Goal: Transaction & Acquisition: Purchase product/service

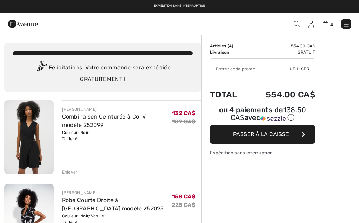
checkbox input "true"
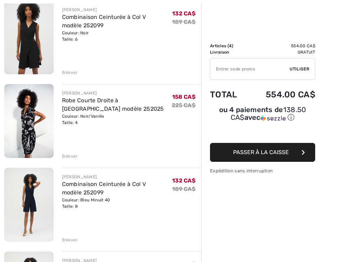
scroll to position [100, 0]
click at [71, 73] on div "Enlever" at bounding box center [70, 72] width 16 height 6
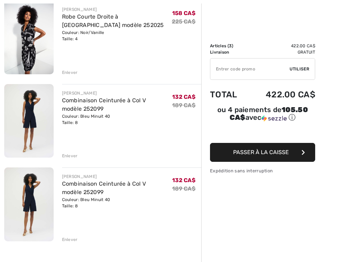
click at [73, 223] on div "Enlever" at bounding box center [70, 240] width 16 height 6
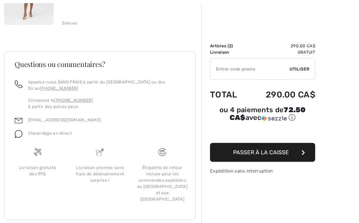
scroll to position [241, 0]
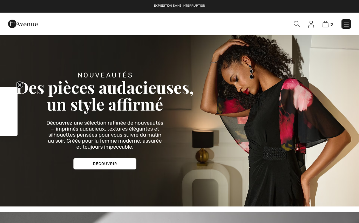
checkbox input "true"
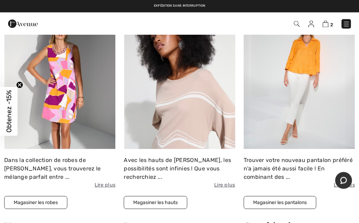
scroll to position [483, 0]
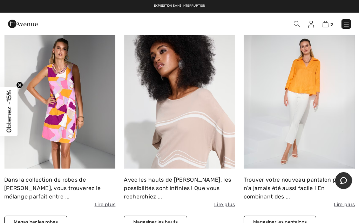
click at [42, 177] on div "Dans la collection de robes de Joseph Ribkoff, vous trouverez le mélange parfai…" at bounding box center [59, 192] width 111 height 33
click at [68, 190] on div "Dans la collection de robes de Joseph Ribkoff, vous trouverez le mélange parfai…" at bounding box center [59, 192] width 111 height 33
click at [55, 176] on div "Dans la collection de robes de Joseph Ribkoff, vous trouverez le mélange parfai…" at bounding box center [59, 192] width 111 height 33
click at [41, 222] on button "Magasiner les robes" at bounding box center [35, 222] width 63 height 13
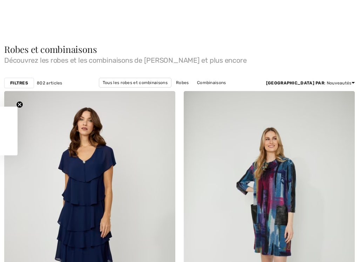
checkbox input "true"
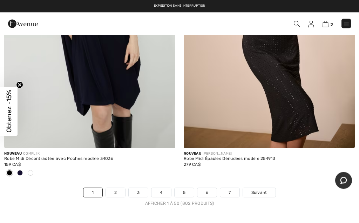
scroll to position [7337, 0]
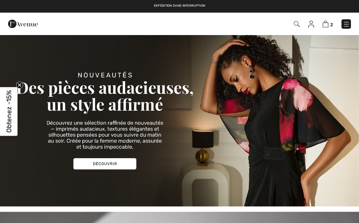
checkbox input "true"
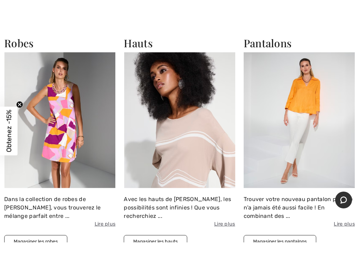
scroll to position [531, 0]
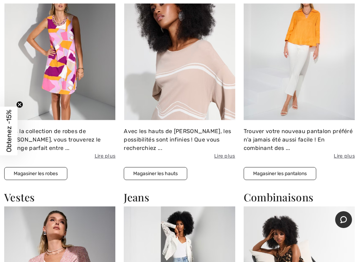
click at [72, 135] on div "Dans la collection de robes de Joseph Ribkoff, vous trouverez le mélange parfai…" at bounding box center [59, 143] width 111 height 33
click at [66, 134] on div "Dans la collection de robes de Joseph Ribkoff, vous trouverez le mélange parfai…" at bounding box center [59, 143] width 111 height 33
click at [49, 139] on div "Dans la collection de robes de Joseph Ribkoff, vous trouverez le mélange parfai…" at bounding box center [59, 143] width 111 height 33
click at [50, 171] on button "Magasiner les robes" at bounding box center [35, 173] width 63 height 13
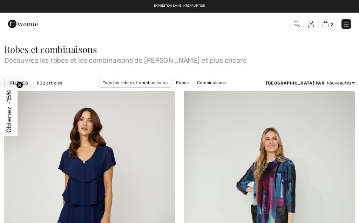
checkbox input "true"
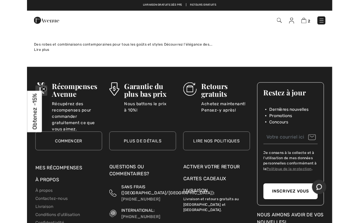
scroll to position [7456, 0]
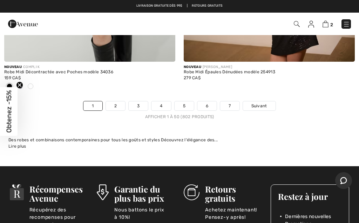
click at [118, 101] on link "2" at bounding box center [115, 105] width 19 height 9
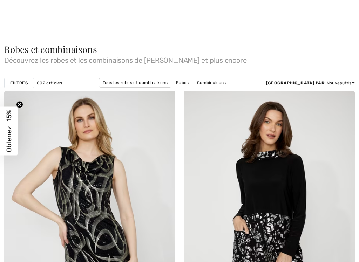
checkbox input "true"
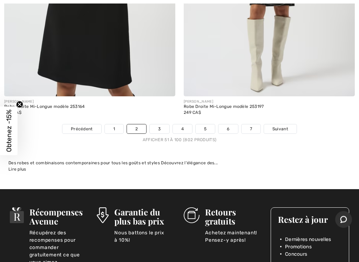
scroll to position [7422, 0]
click at [161, 124] on link "3" at bounding box center [159, 128] width 19 height 9
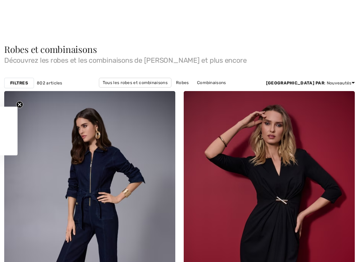
checkbox input "true"
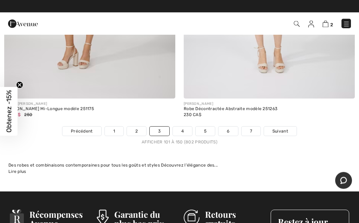
scroll to position [7385, 0]
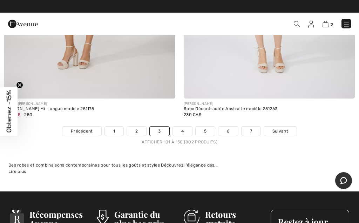
click at [207, 127] on link "5" at bounding box center [205, 131] width 19 height 9
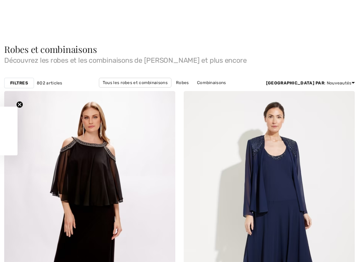
checkbox input "true"
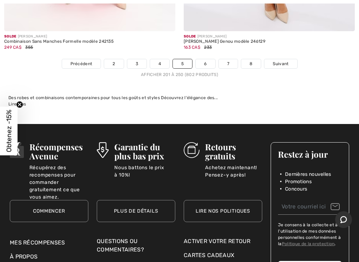
scroll to position [7456, 0]
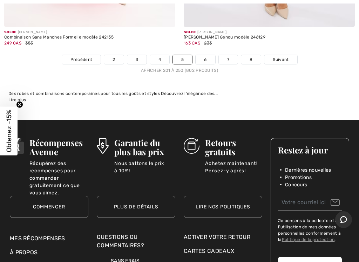
click at [207, 55] on link "6" at bounding box center [205, 59] width 19 height 9
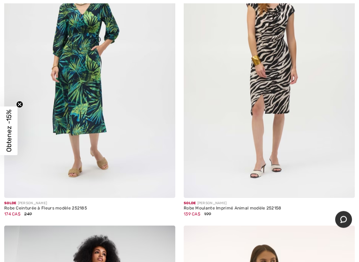
scroll to position [4901, 0]
click at [251, 201] on div "Solde JOSEPH RIBKOFF" at bounding box center [269, 203] width 171 height 5
click at [285, 90] on img at bounding box center [269, 69] width 171 height 257
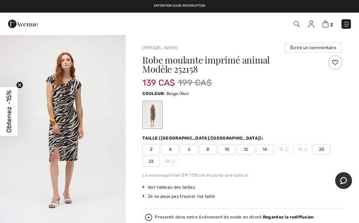
click at [211, 150] on span "8" at bounding box center [208, 149] width 18 height 11
click at [321, 120] on div at bounding box center [242, 114] width 200 height 29
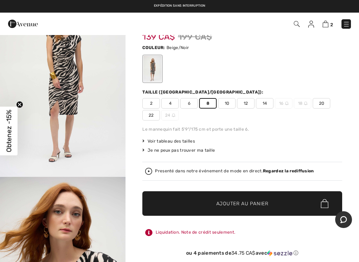
scroll to position [72, 0]
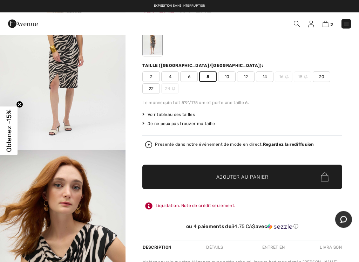
click at [254, 177] on span "Ajouter au panier" at bounding box center [242, 177] width 52 height 7
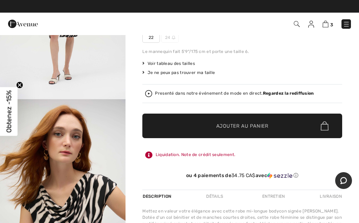
scroll to position [0, 0]
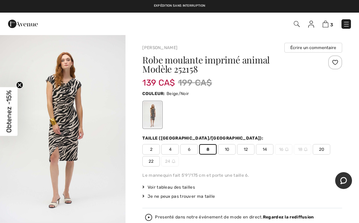
click at [330, 116] on div at bounding box center [242, 114] width 200 height 29
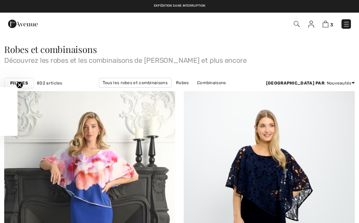
checkbox input "true"
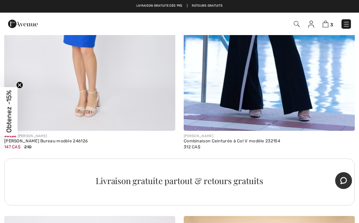
scroll to position [1638, 0]
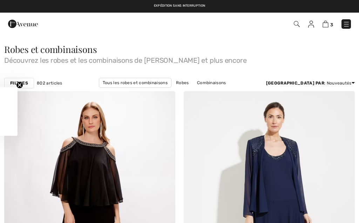
checkbox input "true"
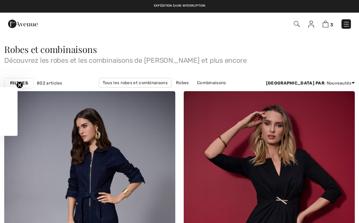
checkbox input "true"
click at [332, 94] on link "Prix: décroissant" at bounding box center [326, 91] width 45 height 11
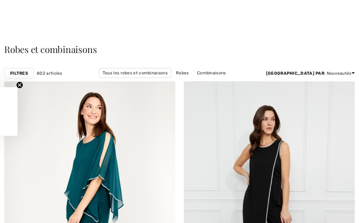
checkbox input "true"
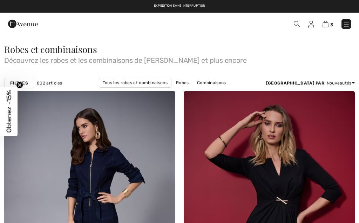
checkbox input "true"
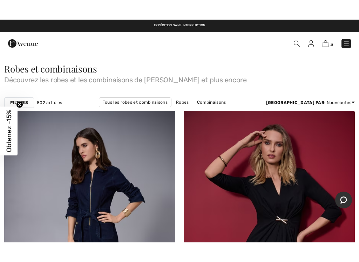
scroll to position [15, 0]
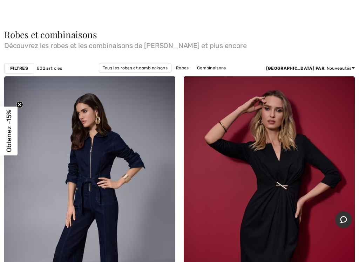
click at [138, 70] on link "Tous les robes et combinaisons" at bounding box center [135, 68] width 73 height 10
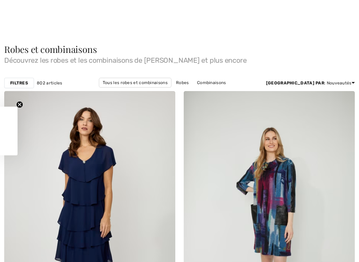
checkbox input "true"
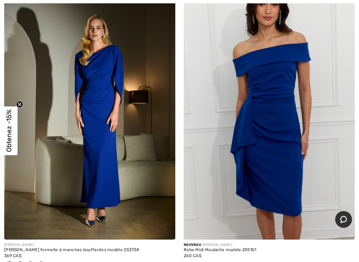
scroll to position [3021, 0]
